Goal: Check status: Check status

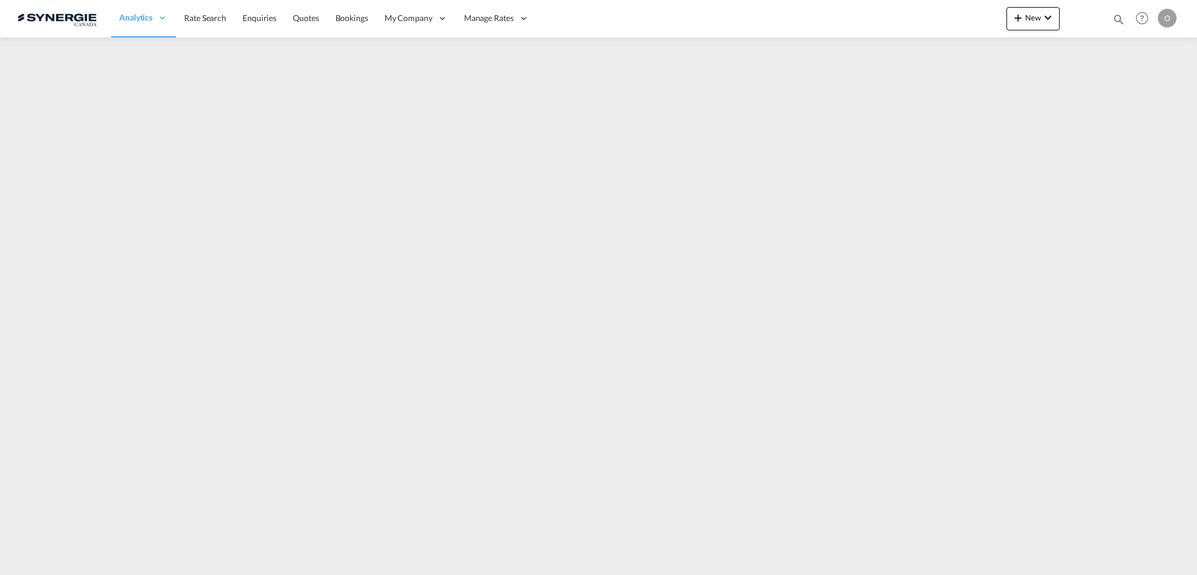
click at [1122, 13] on md-icon "icon-magnify" at bounding box center [1119, 19] width 13 height 13
click at [946, 18] on select "Bookings Quotes Enquiries" at bounding box center [933, 19] width 56 height 21
select select "Quotes"
click at [905, 9] on select "Bookings Quotes Enquiries" at bounding box center [933, 19] width 56 height 21
drag, startPoint x: 987, startPoint y: 22, endPoint x: 1169, endPoint y: 16, distance: 181.9
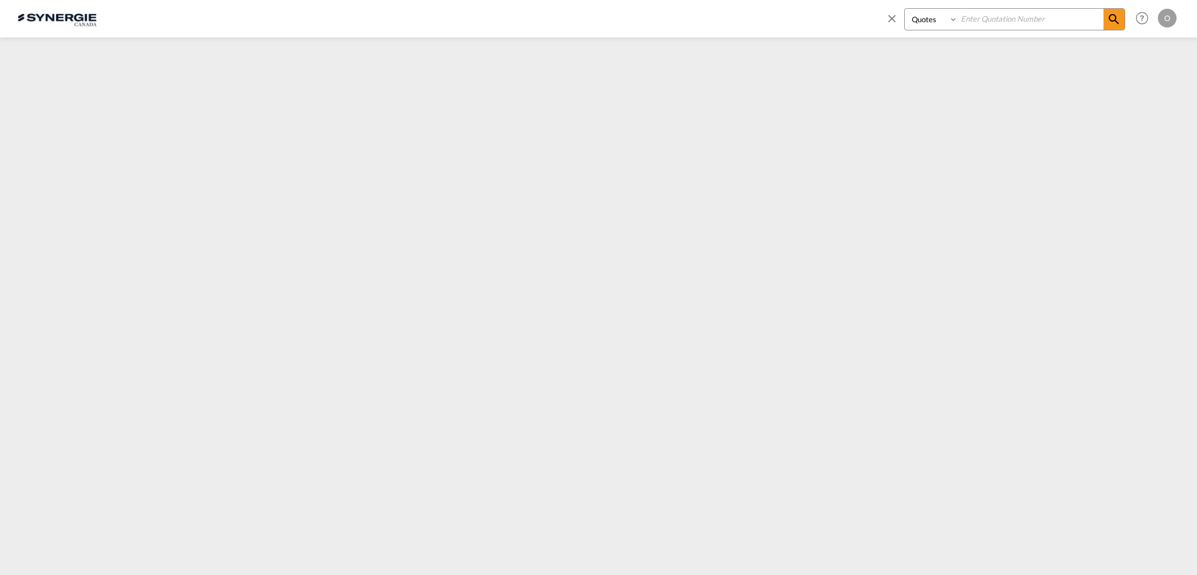
click at [989, 22] on input at bounding box center [1031, 19] width 146 height 20
paste input "SYC000012634"
type input "SYC000012634"
click at [1116, 20] on md-icon "icon-magnify" at bounding box center [1114, 19] width 14 height 14
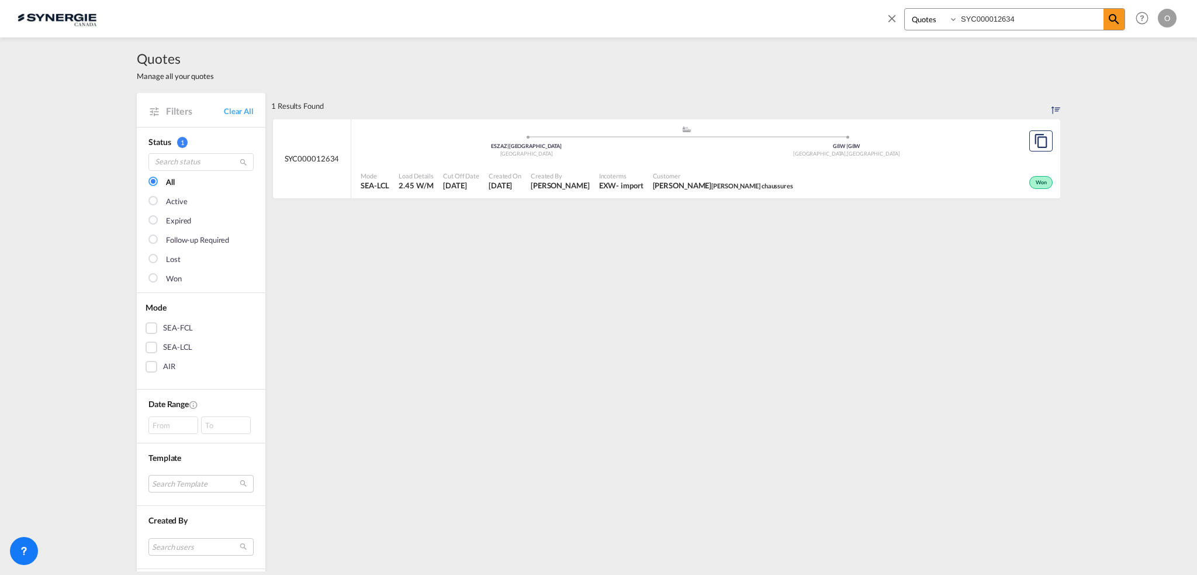
click at [798, 186] on div "Won" at bounding box center [927, 181] width 258 height 29
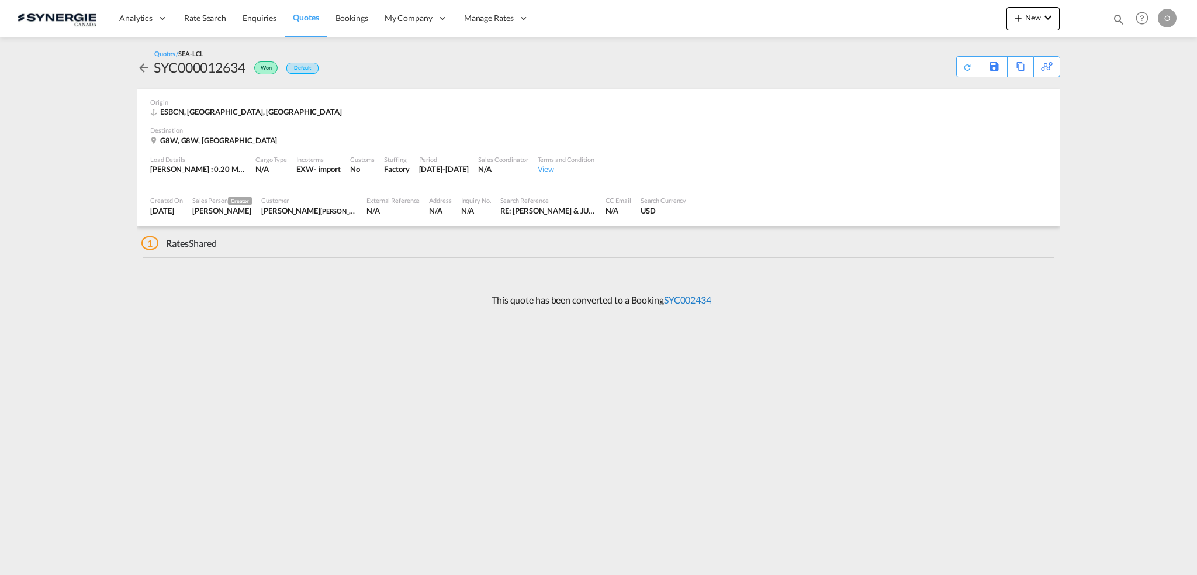
click at [688, 305] on link "SYC002434" at bounding box center [687, 299] width 47 height 11
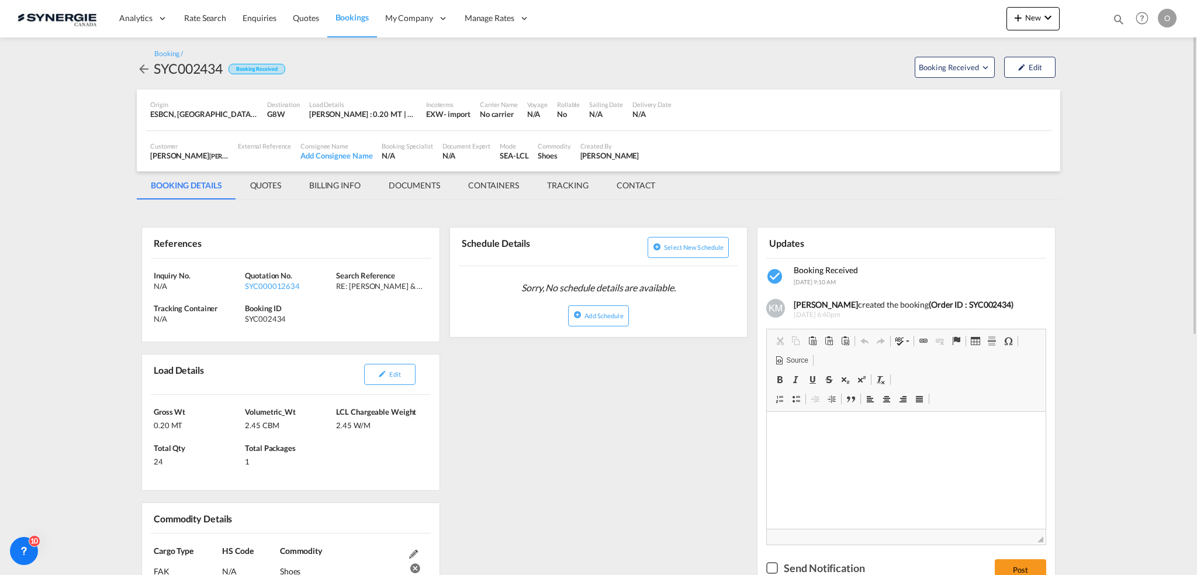
click at [269, 181] on md-tab-item "QUOTES" at bounding box center [265, 185] width 59 height 28
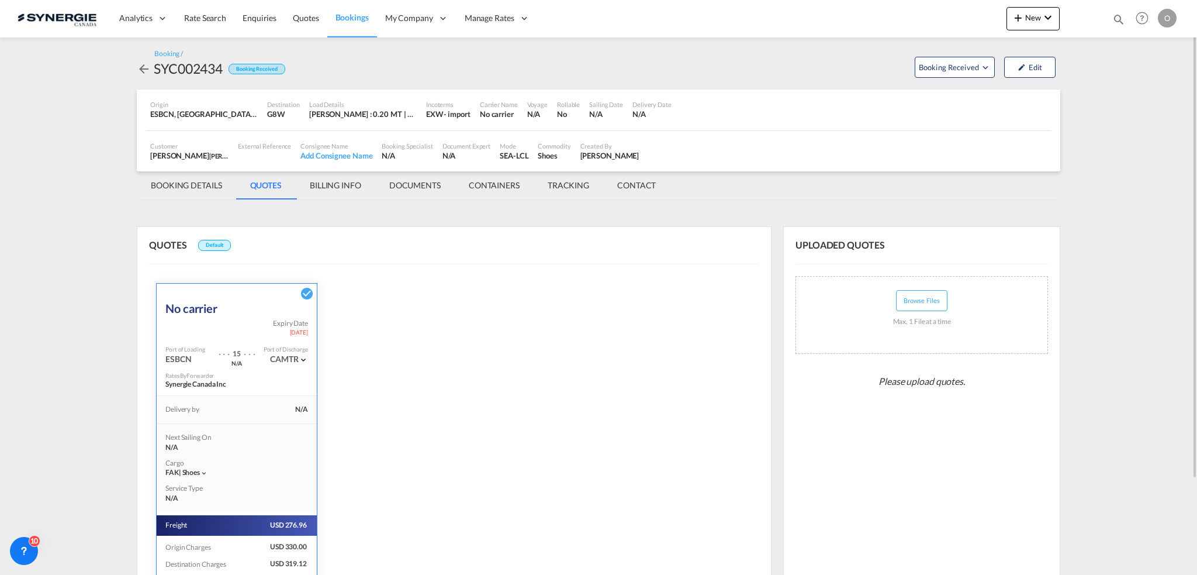
scroll to position [115, 0]
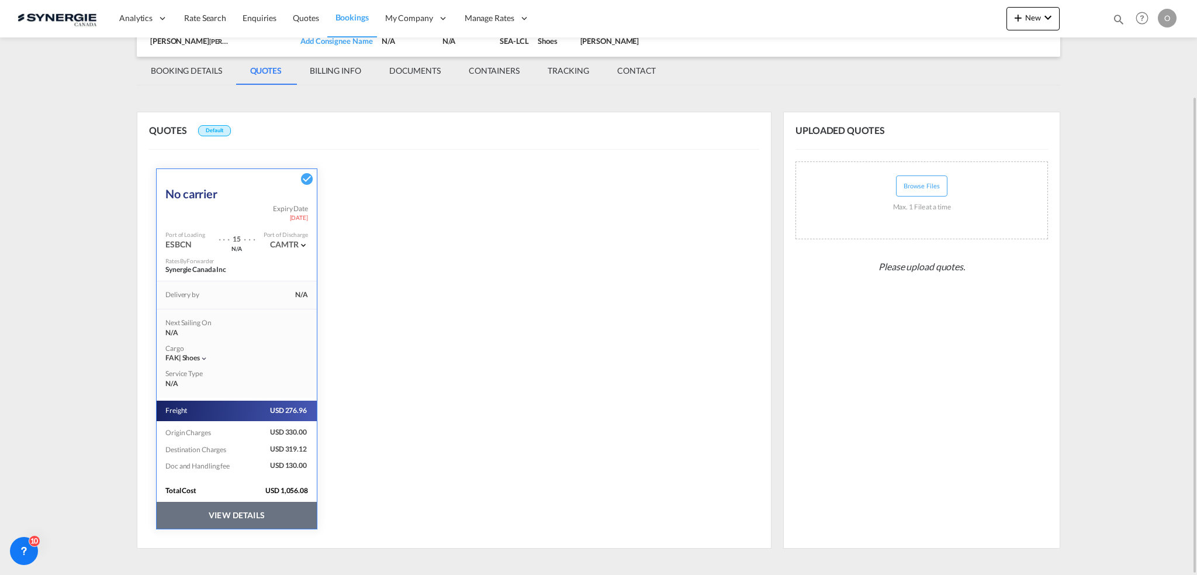
click at [263, 509] on button "VIEW DETAILS" at bounding box center [237, 515] width 160 height 27
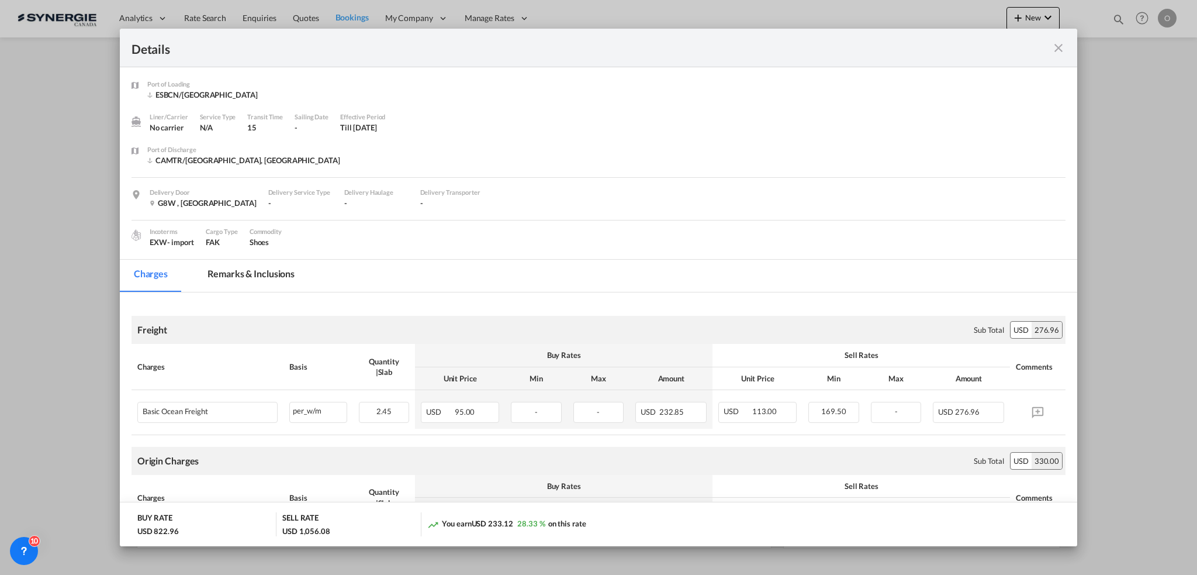
click at [260, 273] on md-tab-item "Remarks & Inclusions" at bounding box center [251, 276] width 115 height 32
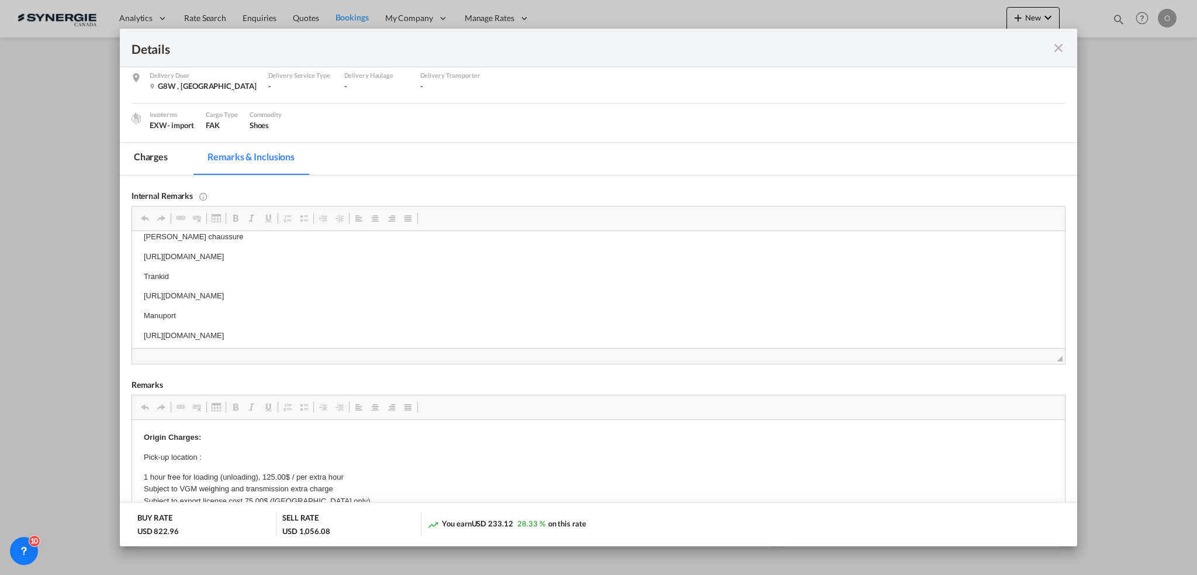
scroll to position [5, 0]
drag, startPoint x: 143, startPoint y: 330, endPoint x: 447, endPoint y: 339, distance: 304.7
drag, startPoint x: 454, startPoint y: 342, endPoint x: 132, endPoint y: 336, distance: 322.2
click at [132, 336] on html "Caron chaussure https://app.frontapp.com/open/msg_1fu1jyz3?key=c8cXhaFhfswwp06o…" at bounding box center [598, 281] width 933 height 134
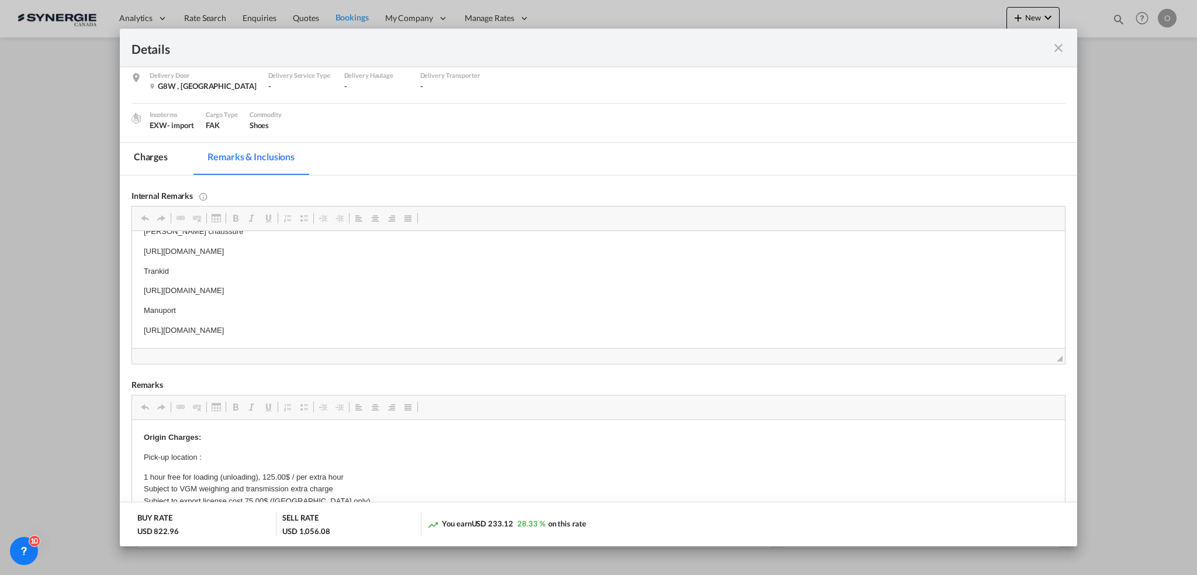
copy p "https://app.frontapp.com/open/msg_1fv7ko3z?key=FUEc39QIyuQk3JRI83sI_7Adkvc3clQn"
click at [152, 162] on md-tab-item "Charges" at bounding box center [151, 159] width 62 height 32
